Goal: Information Seeking & Learning: Learn about a topic

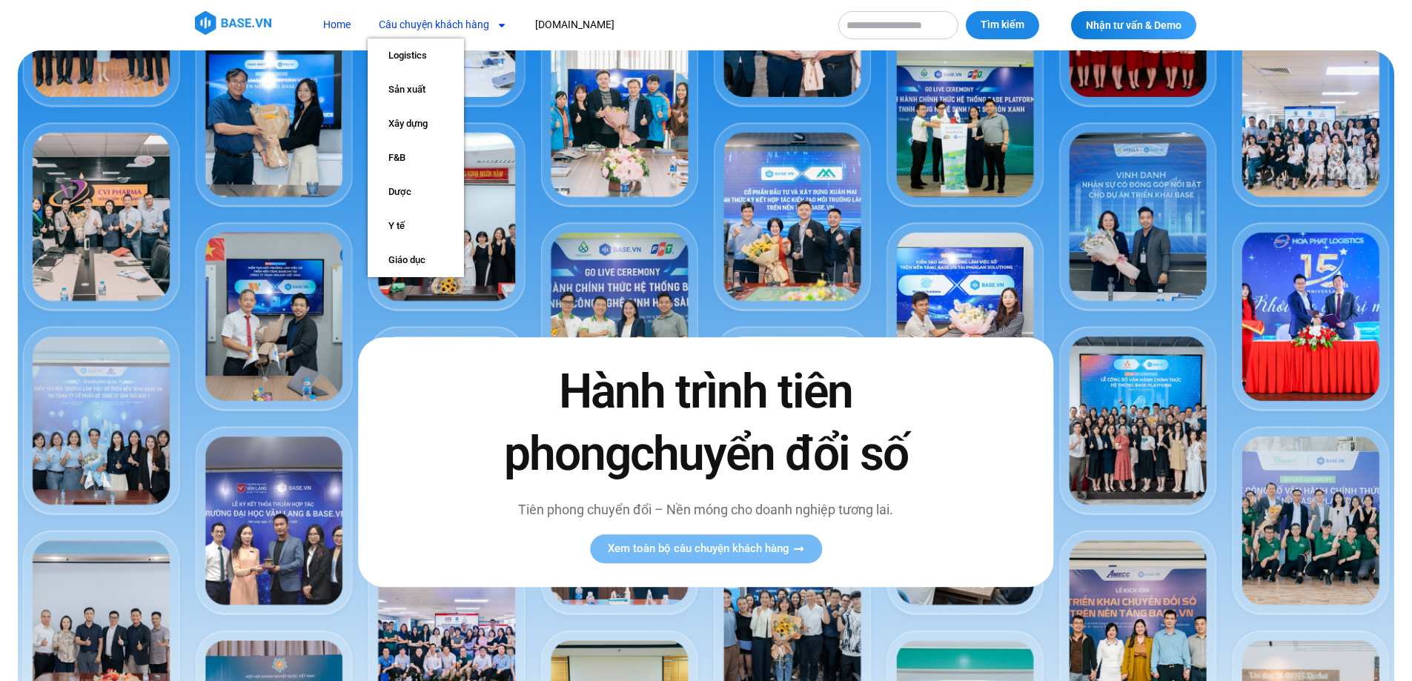
click at [453, 26] on link "Câu chuyện khách hàng" at bounding box center [443, 24] width 150 height 27
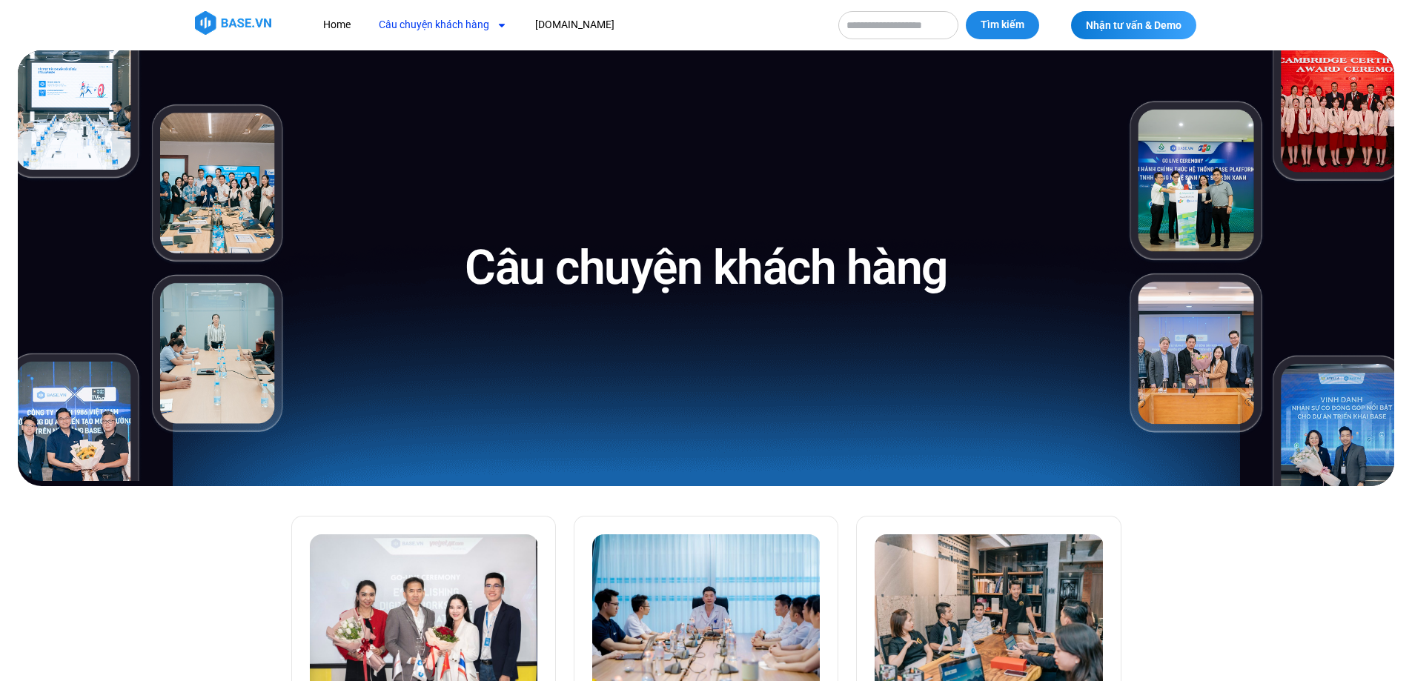
click at [680, 22] on nav "Home Câu chuyện khách hàng Logistics Sản xuất Xây dựng F&B Dược Y tế Giáo dục B…" at bounding box center [567, 24] width 511 height 27
click at [635, 30] on nav "Home Câu chuyện khách hàng Logistics Sản xuất Xây dựng F&B Dược Y tế Giáo dục B…" at bounding box center [567, 24] width 511 height 27
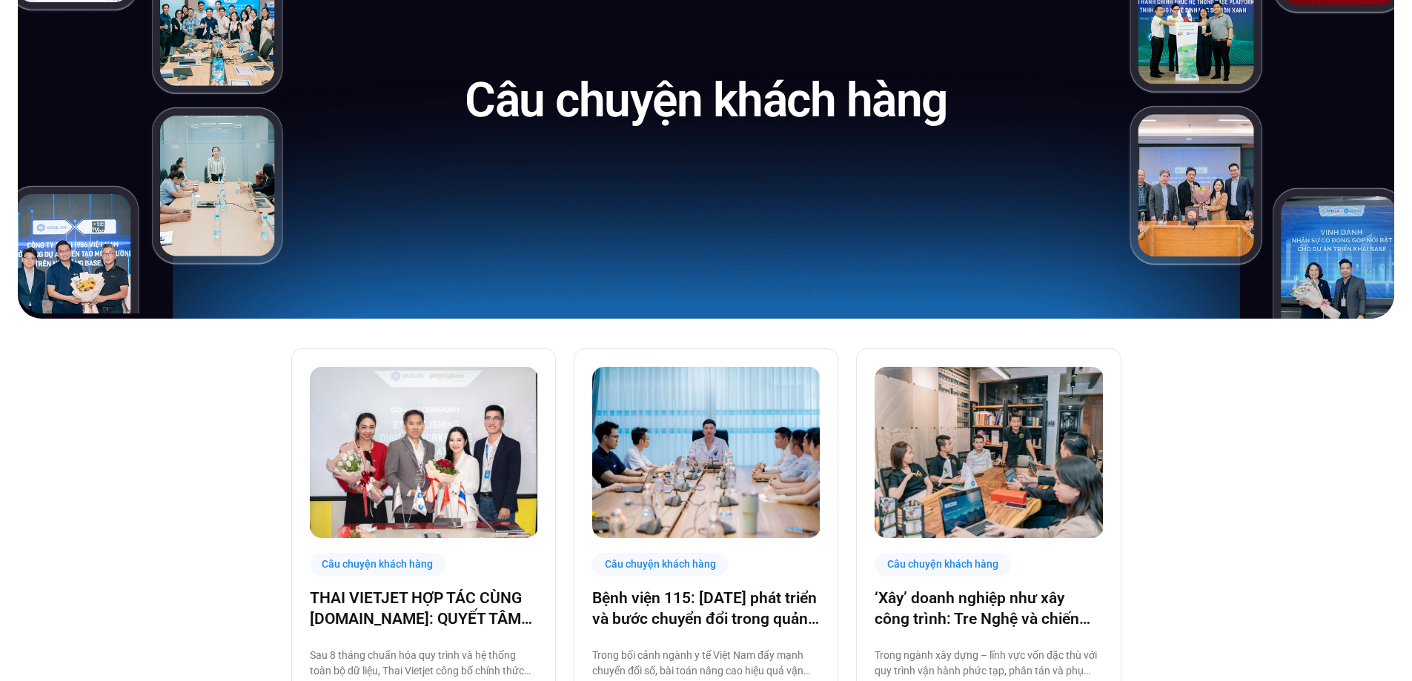
scroll to position [296, 0]
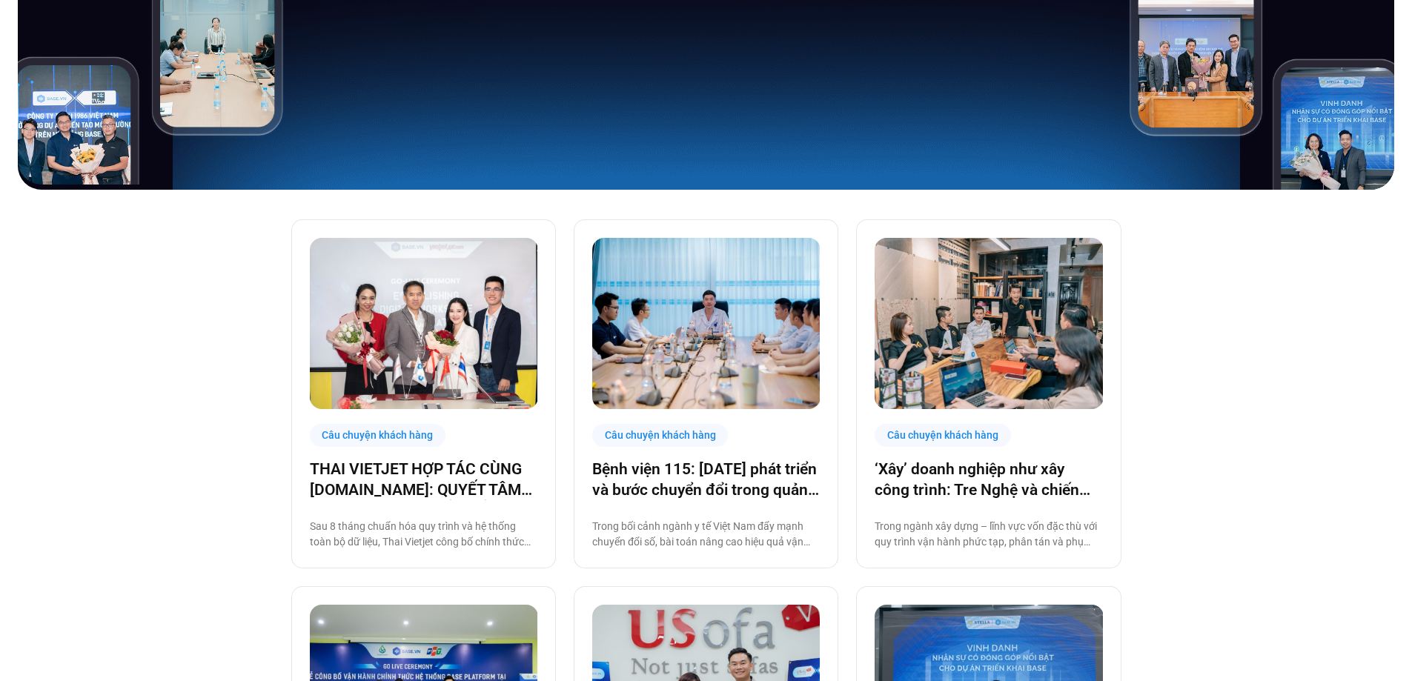
click at [474, 333] on img at bounding box center [424, 323] width 228 height 171
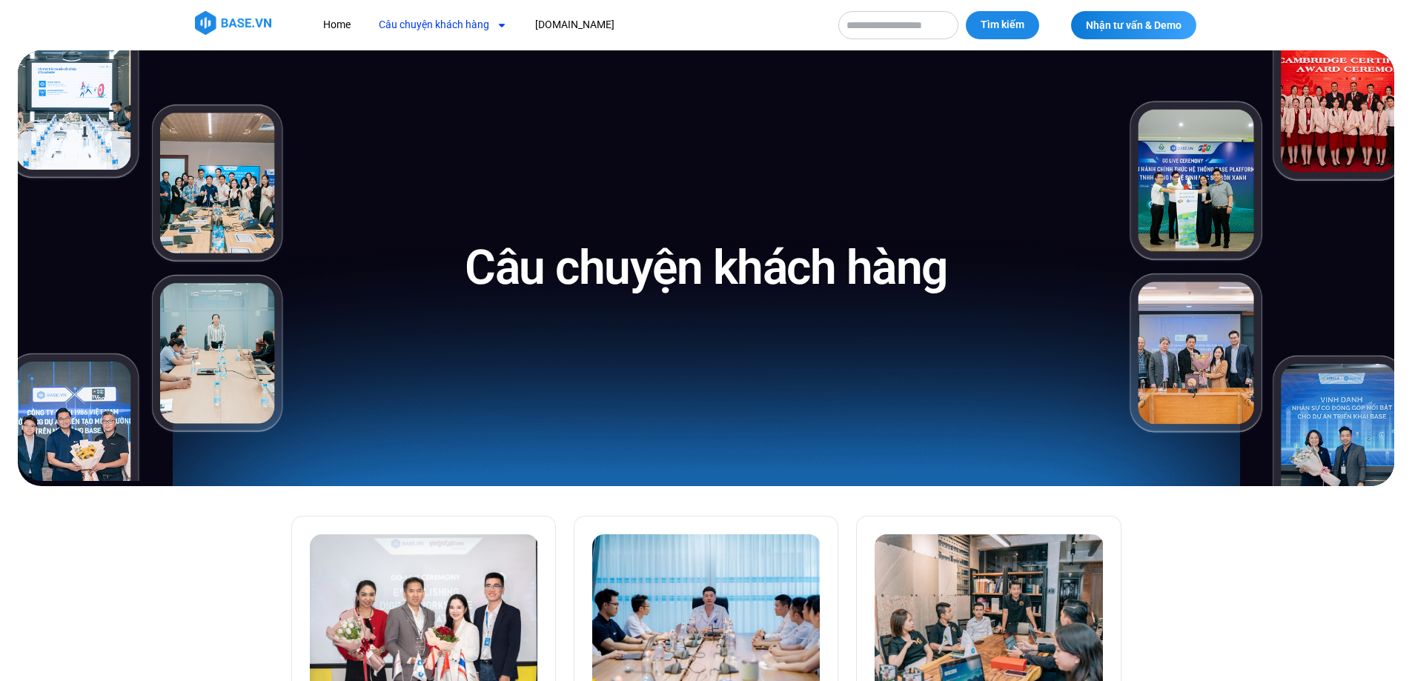
click at [800, 19] on nav "Home Câu chuyện khách hàng Logistics Sản xuất Xây dựng F&B Dược Y tế Giáo dục […" at bounding box center [567, 24] width 511 height 27
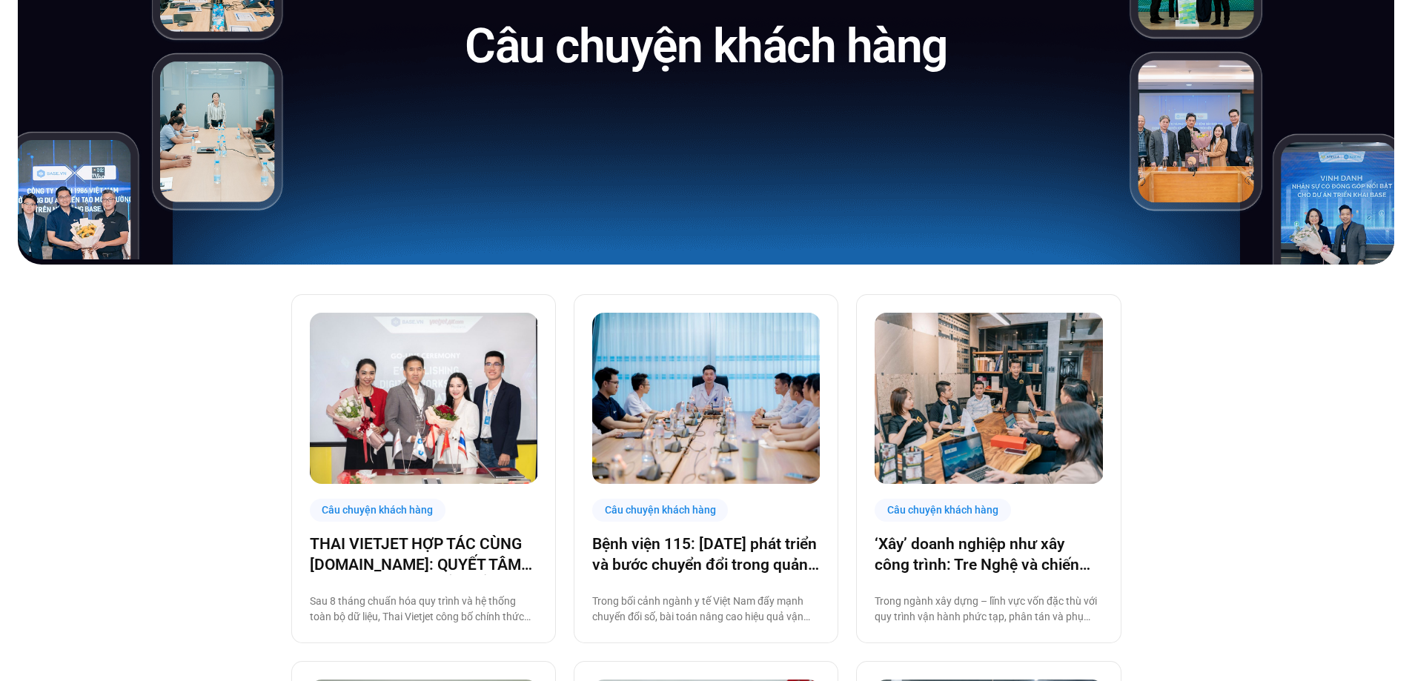
scroll to position [371, 0]
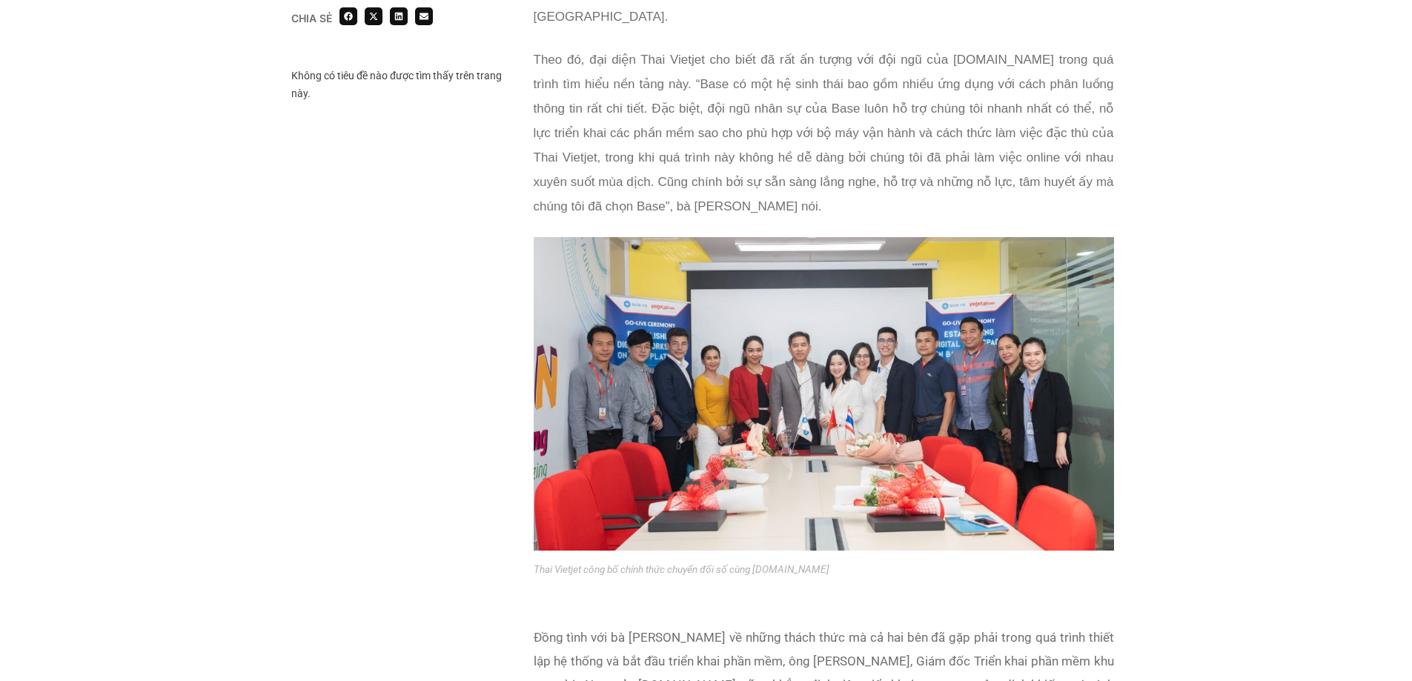
scroll to position [1334, 0]
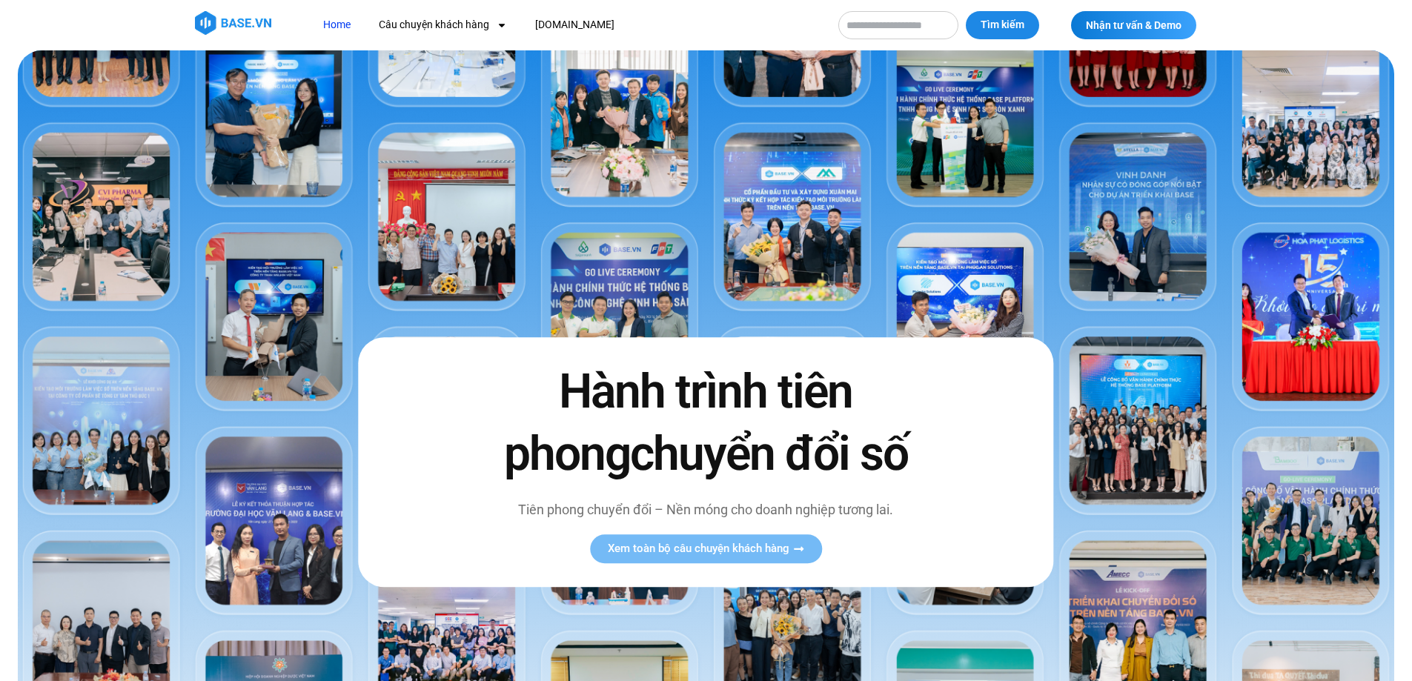
click at [750, 24] on nav "Home Câu chuyện khách hàng Logistics Sản xuất Xây dựng F&B Dược Y tế Giáo dục B…" at bounding box center [567, 24] width 511 height 27
click at [440, 16] on link "Câu chuyện khách hàng" at bounding box center [443, 24] width 150 height 27
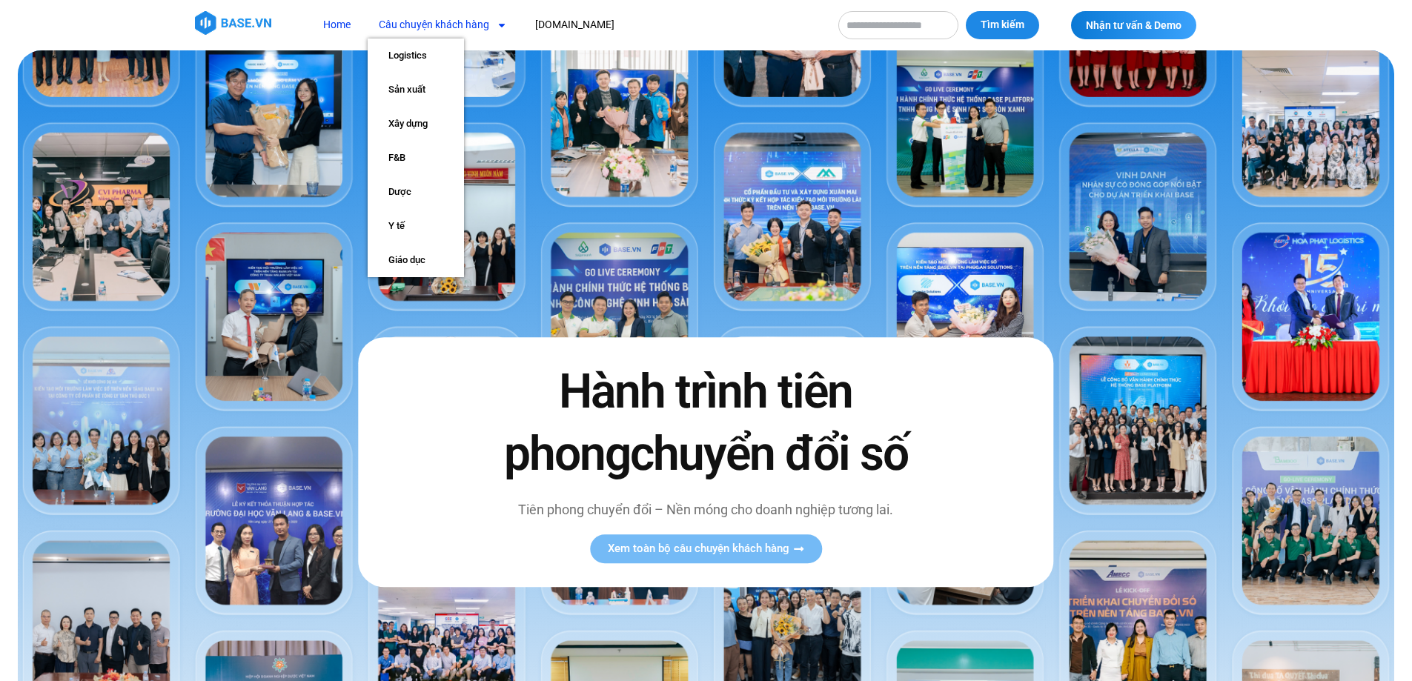
click at [415, 25] on link "Câu chuyện khách hàng" at bounding box center [443, 24] width 150 height 27
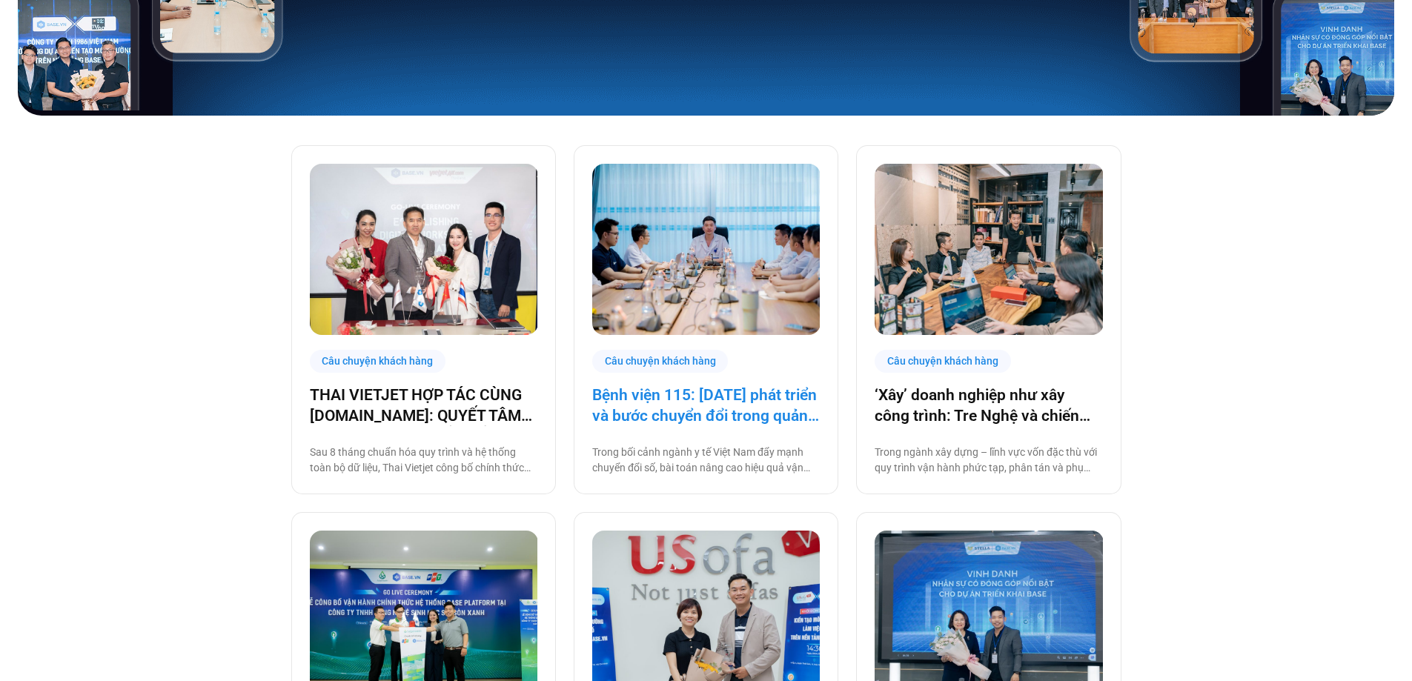
click at [709, 399] on link "Bệnh viện 115: [DATE] phát triển và bước chuyển đổi trong quản trị bệnh viện tư…" at bounding box center [706, 406] width 228 height 42
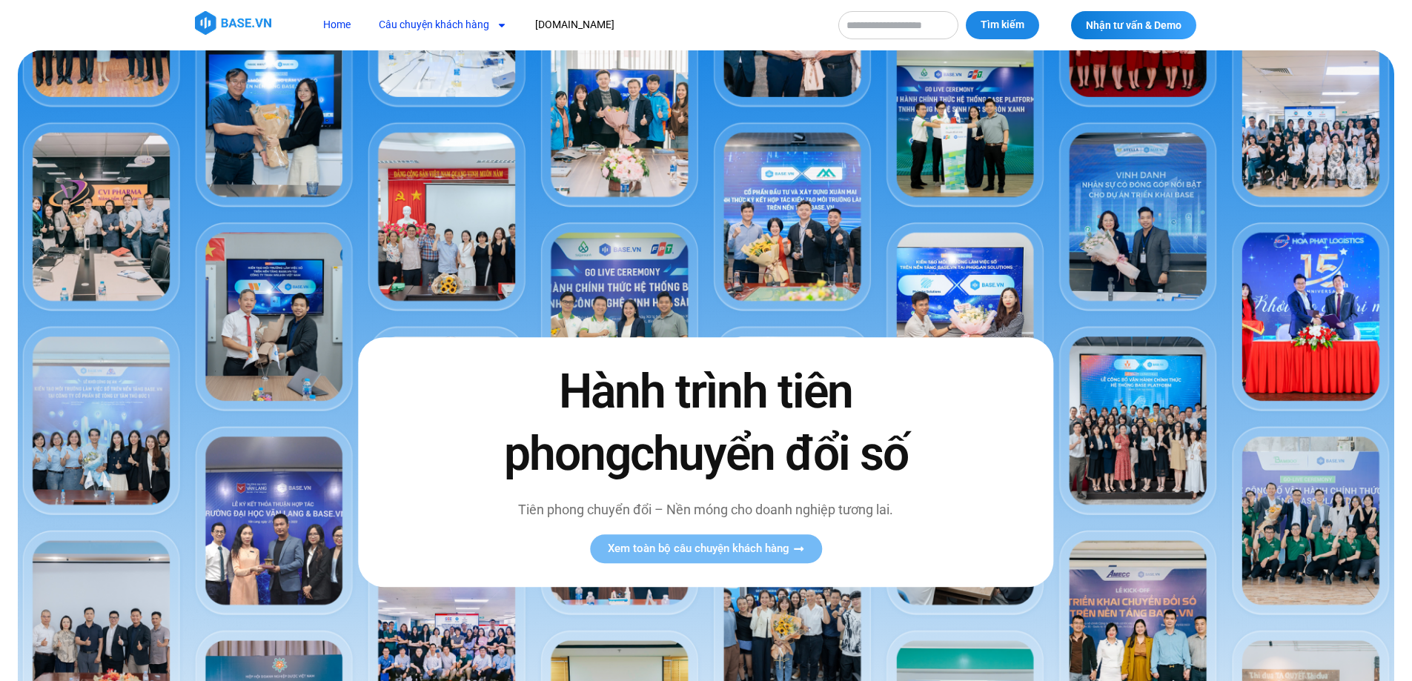
click at [434, 15] on link "Câu chuyện khách hàng" at bounding box center [443, 24] width 150 height 27
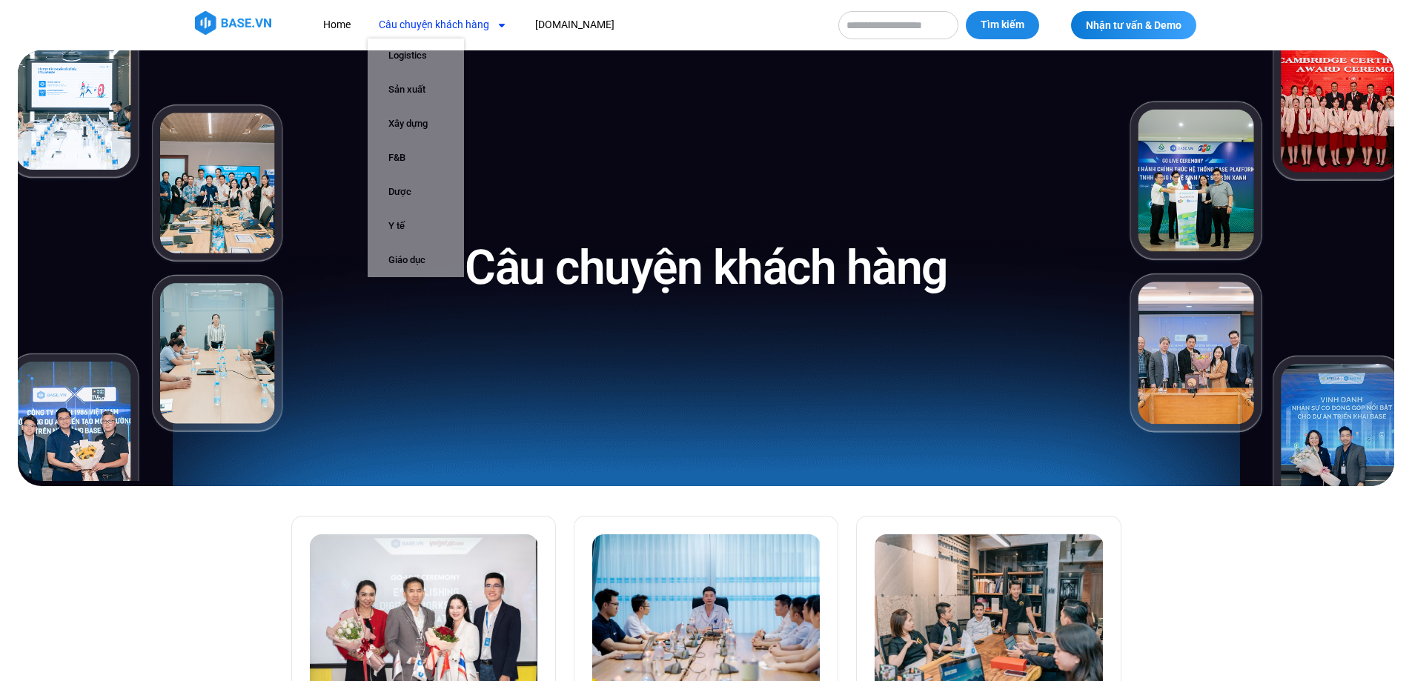
click at [792, 26] on nav "Home Câu chuyện khách hàng Logistics Sản xuất Xây dựng F&B Dược Y tế Giáo dục […" at bounding box center [567, 24] width 511 height 27
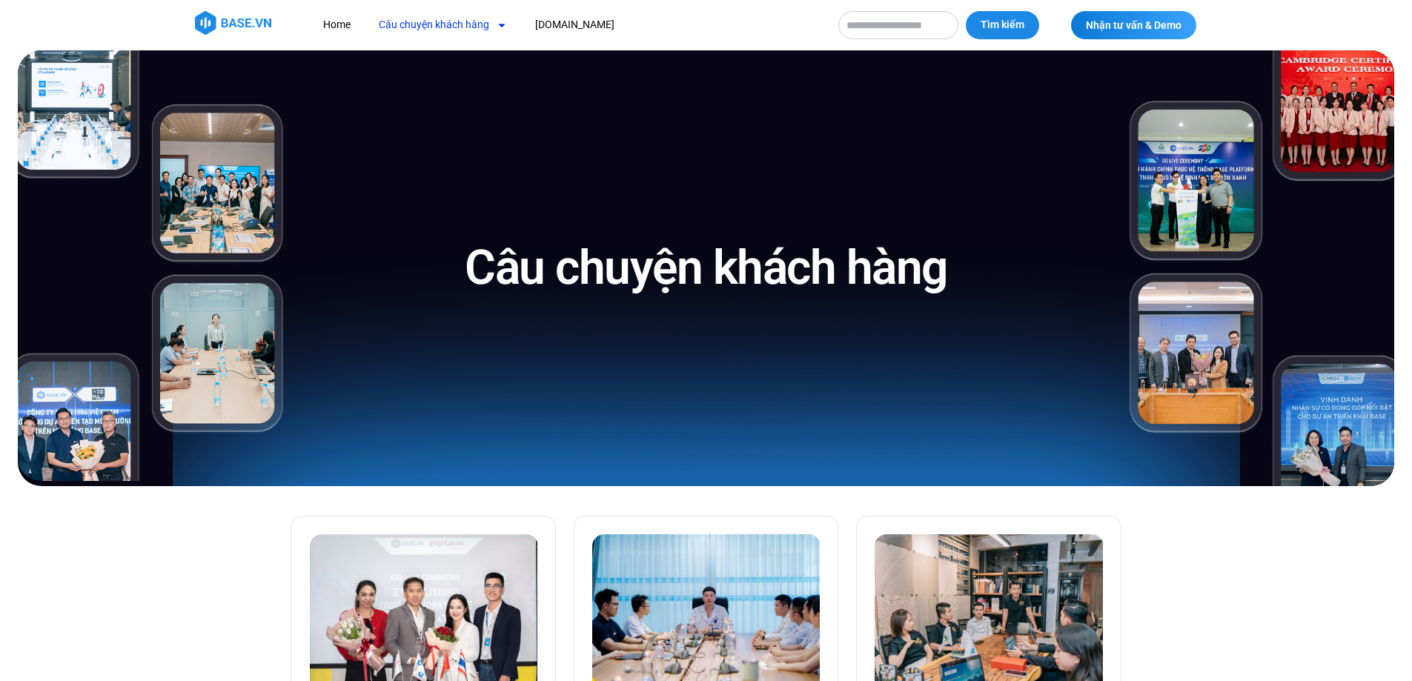
click at [792, 26] on nav "Home Câu chuyện khách hàng Logistics Sản xuất Xây dựng F&B Dược Y tế Giáo dục […" at bounding box center [567, 24] width 511 height 27
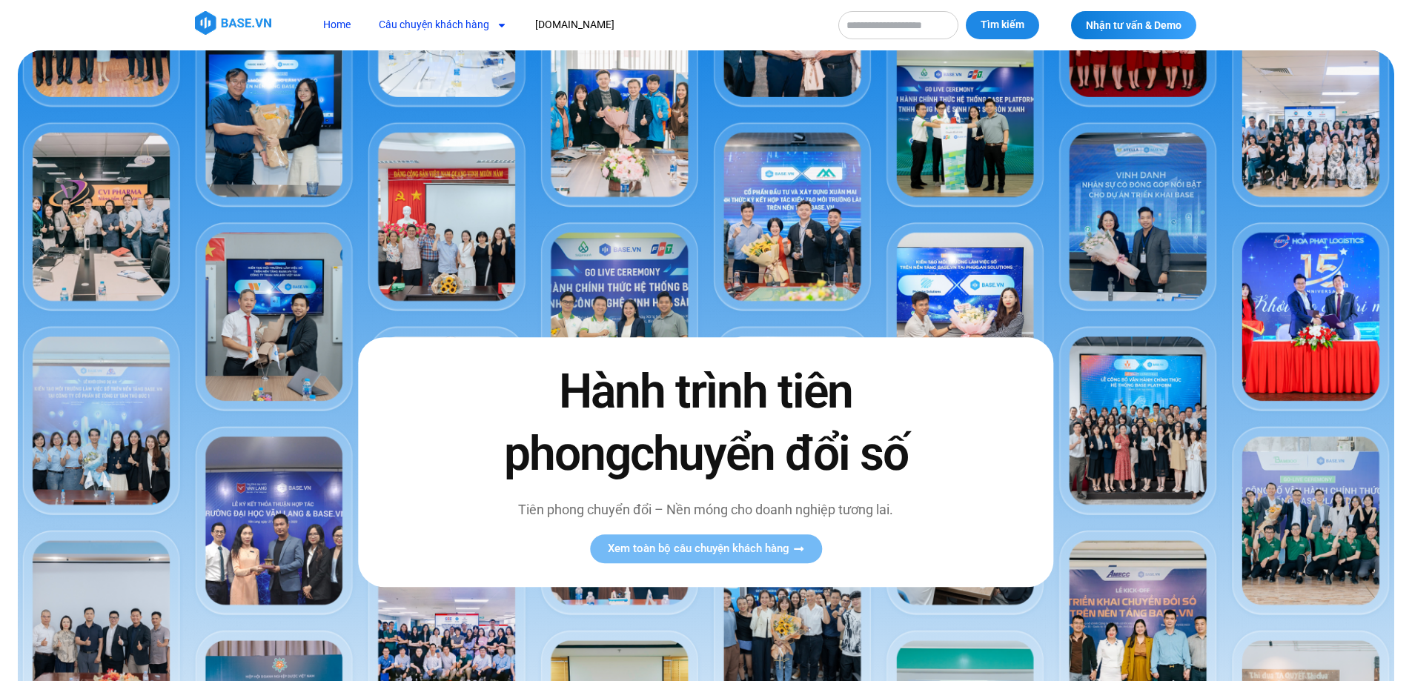
click at [425, 26] on link "Câu chuyện khách hàng" at bounding box center [443, 24] width 150 height 27
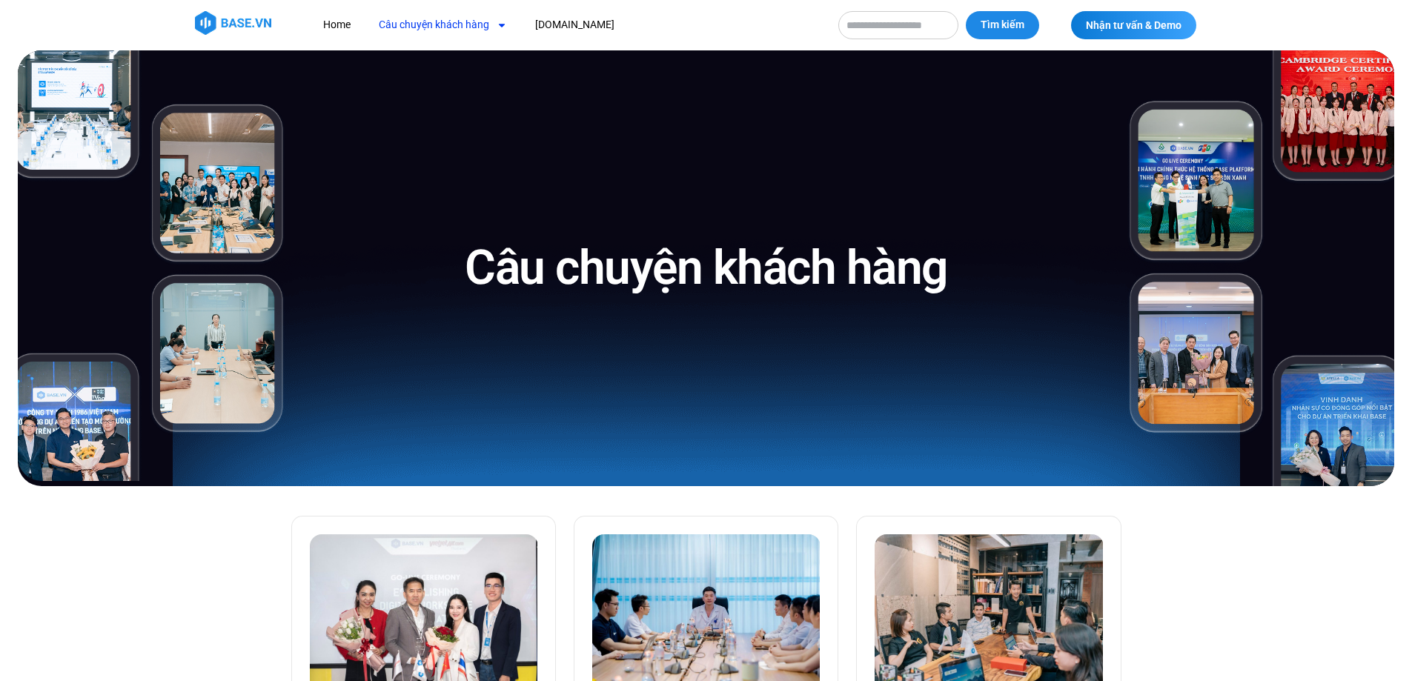
scroll to position [371, 0]
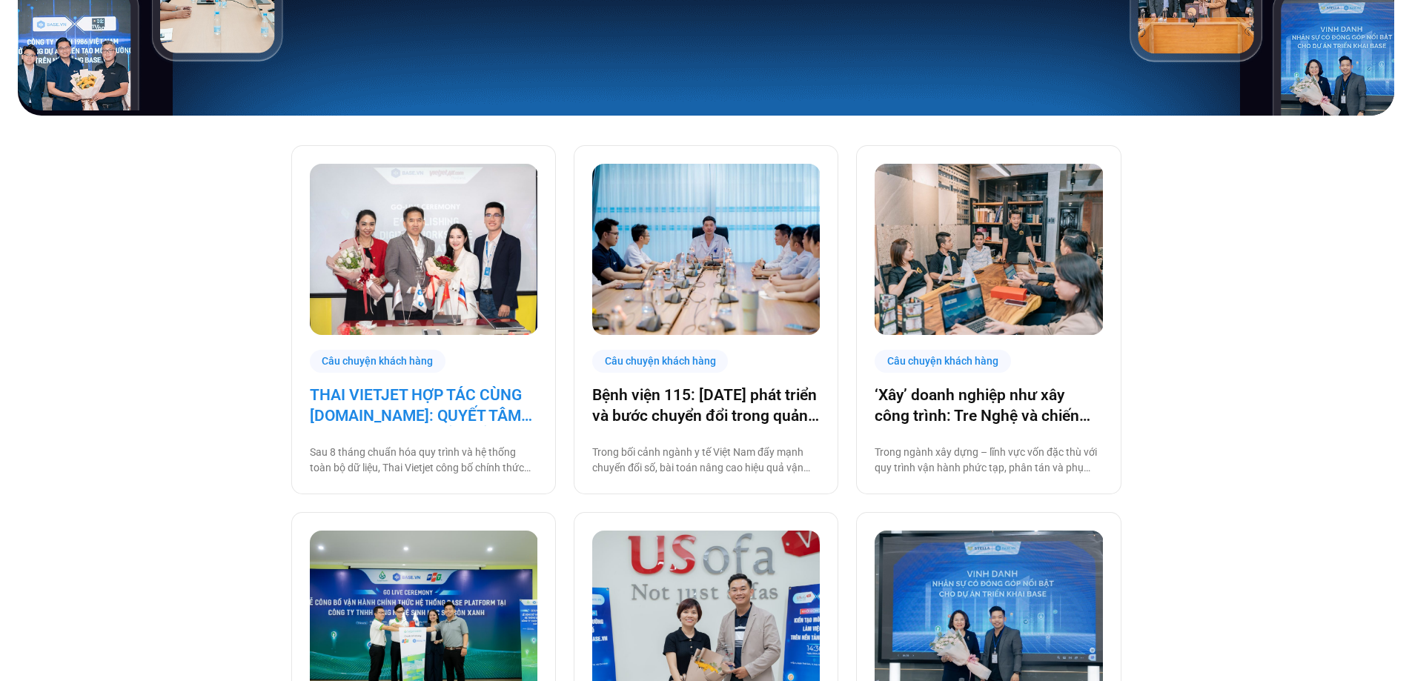
click at [470, 408] on link "THAI VIETJET HỢP TÁC CÙNG [DOMAIN_NAME]: QUYẾT TÂM “CẤT CÁNH” CHUYỂN ĐỔI SỐ" at bounding box center [424, 406] width 228 height 42
